Goal: Check status: Check status

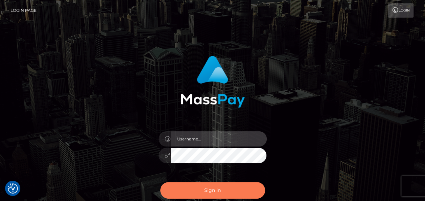
type input "india.of"
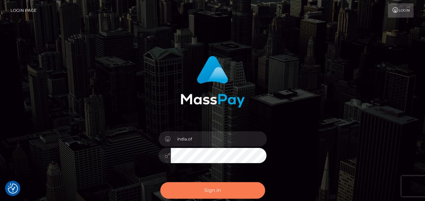
click at [236, 188] on button "Sign in" at bounding box center [212, 190] width 105 height 17
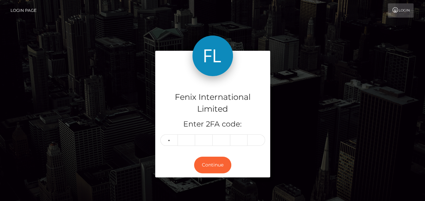
type input "5"
type input "0"
type input "3"
type input "4"
type input "3"
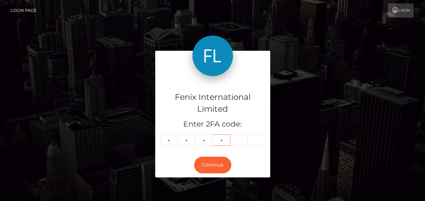
type input "2"
type input "7"
type input "1"
click at [218, 161] on button "Continue" at bounding box center [212, 165] width 37 height 17
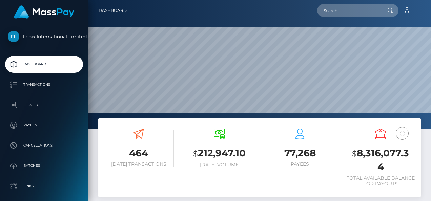
scroll to position [120, 101]
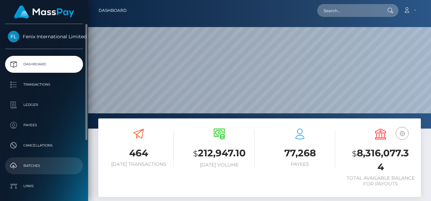
click at [58, 168] on p "Batches" at bounding box center [44, 166] width 72 height 10
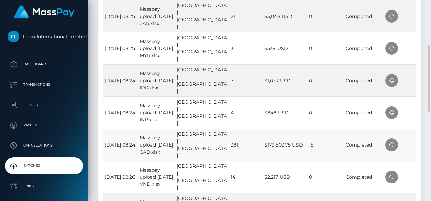
scroll to position [237, 0]
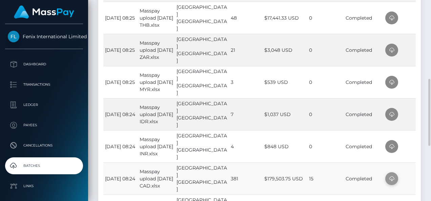
click at [387, 178] on icon at bounding box center [391, 179] width 8 height 8
click at [407, 149] on td at bounding box center [399, 146] width 32 height 32
click at [390, 147] on icon at bounding box center [391, 147] width 8 height 8
click at [406, 110] on td at bounding box center [399, 114] width 32 height 32
click at [395, 112] on span at bounding box center [391, 114] width 13 height 13
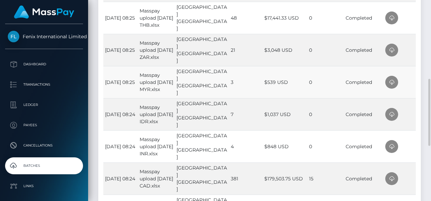
drag, startPoint x: 406, startPoint y: 83, endPoint x: 398, endPoint y: 83, distance: 7.8
click at [406, 83] on td at bounding box center [399, 82] width 32 height 32
click at [389, 82] on icon at bounding box center [391, 82] width 8 height 8
click at [408, 56] on td at bounding box center [399, 50] width 32 height 32
click at [394, 53] on span at bounding box center [391, 50] width 13 height 13
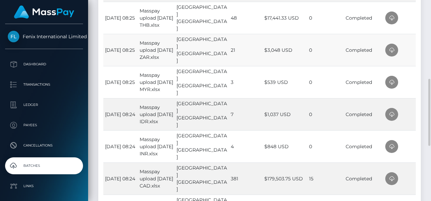
click at [410, 47] on td at bounding box center [399, 50] width 32 height 32
click at [395, 15] on span at bounding box center [391, 18] width 13 height 13
click at [411, 14] on td at bounding box center [399, 18] width 32 height 32
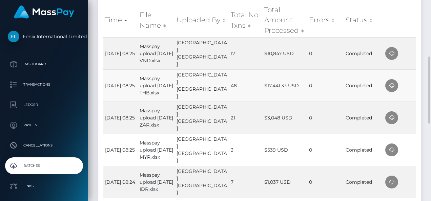
scroll to position [135, 0]
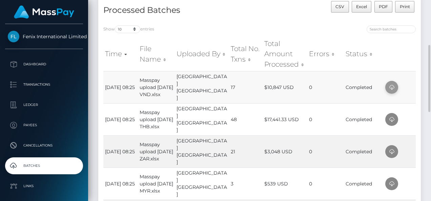
click at [390, 90] on icon at bounding box center [391, 87] width 8 height 8
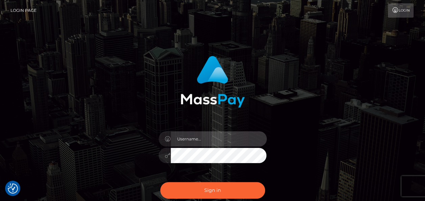
type input "india.of"
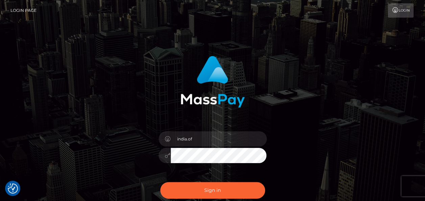
drag, startPoint x: 412, startPoint y: 54, endPoint x: 402, endPoint y: 1, distance: 54.7
click at [412, 54] on div "india.of Sign in" at bounding box center [212, 137] width 425 height 274
